Goal: Check status: Check status

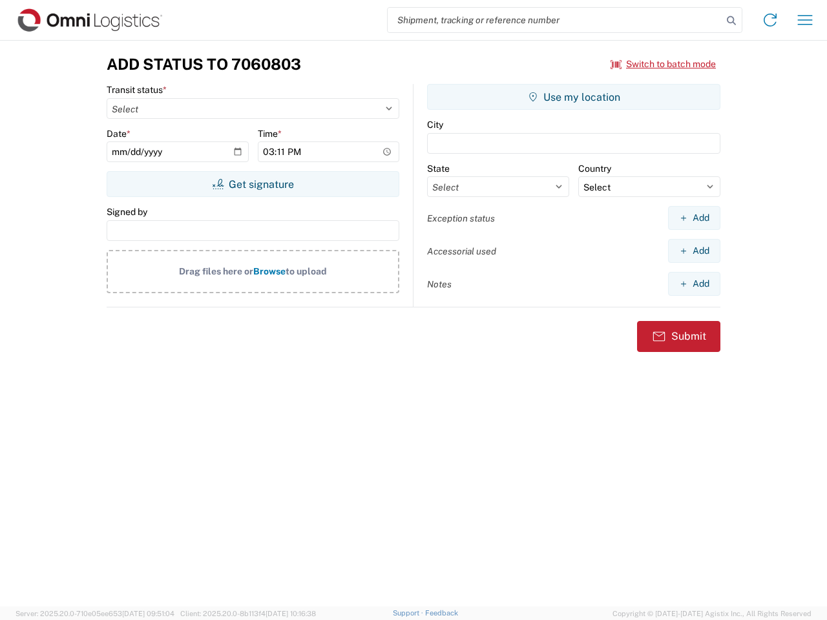
click at [555, 20] on input "search" at bounding box center [555, 20] width 335 height 25
click at [731, 21] on icon at bounding box center [731, 21] width 18 height 18
click at [770, 20] on icon at bounding box center [770, 20] width 21 height 21
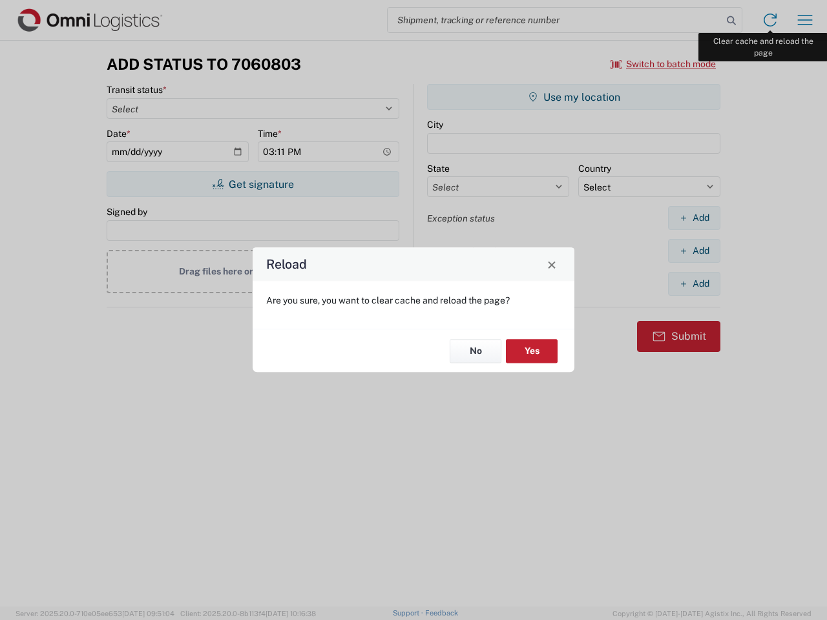
click at [805, 20] on div "Reload Are you sure, you want to clear cache and reload the page? No Yes" at bounding box center [413, 310] width 827 height 620
click at [664, 64] on div "Reload Are you sure, you want to clear cache and reload the page? No Yes" at bounding box center [413, 310] width 827 height 620
click at [253, 184] on div "Reload Are you sure, you want to clear cache and reload the page? No Yes" at bounding box center [413, 310] width 827 height 620
click at [574, 97] on div "Reload Are you sure, you want to clear cache and reload the page? No Yes" at bounding box center [413, 310] width 827 height 620
click at [694, 218] on div "Reload Are you sure, you want to clear cache and reload the page? No Yes" at bounding box center [413, 310] width 827 height 620
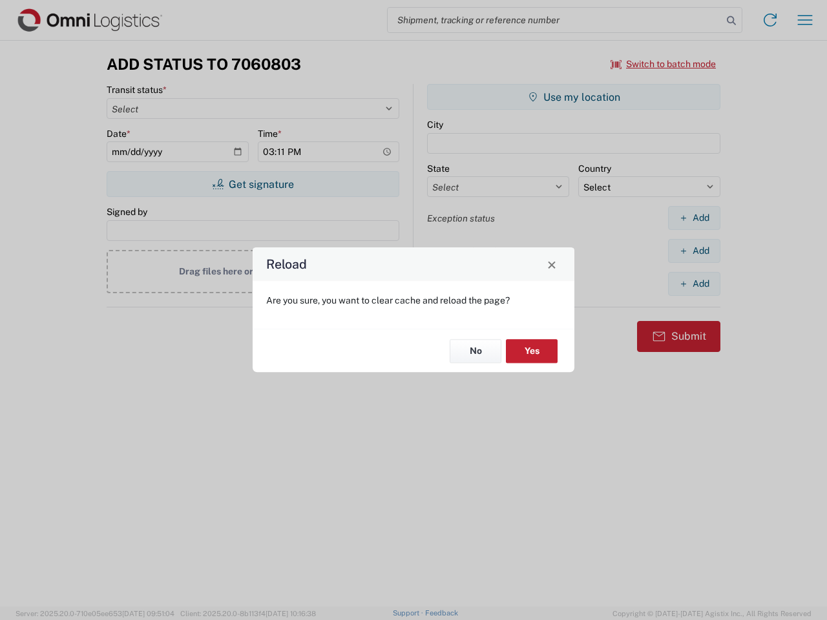
click at [694, 251] on div "Reload Are you sure, you want to clear cache and reload the page? No Yes" at bounding box center [413, 310] width 827 height 620
click at [694, 284] on div "Reload Are you sure, you want to clear cache and reload the page? No Yes" at bounding box center [413, 310] width 827 height 620
